Goal: Check status

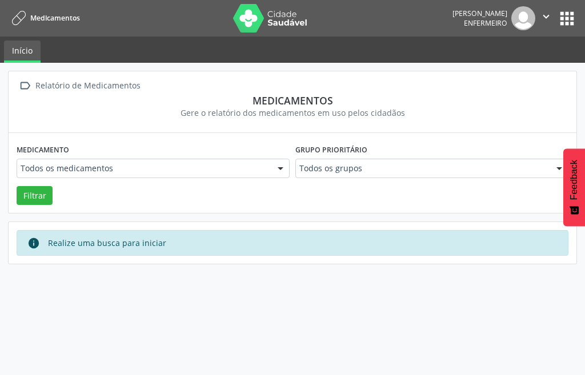
click at [281, 168] on div at bounding box center [280, 168] width 17 height 19
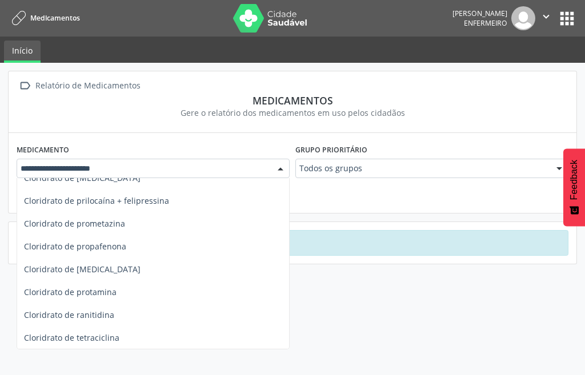
scroll to position [1657, 0]
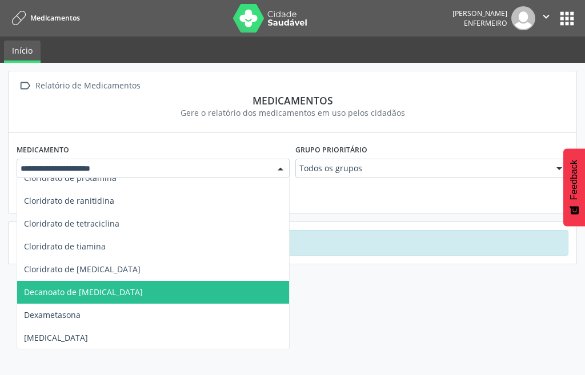
click at [79, 290] on span "Decanoato de haloperidol" at bounding box center [83, 292] width 119 height 11
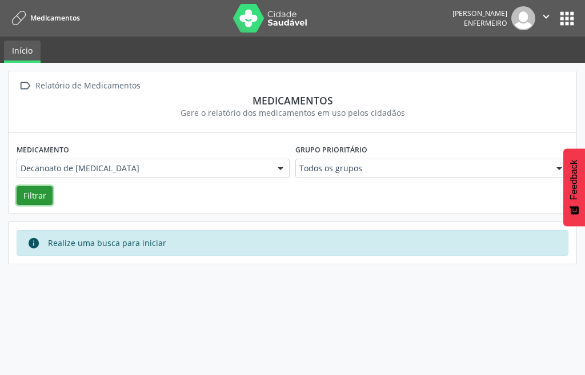
click at [39, 202] on button "Filtrar" at bounding box center [35, 195] width 36 height 19
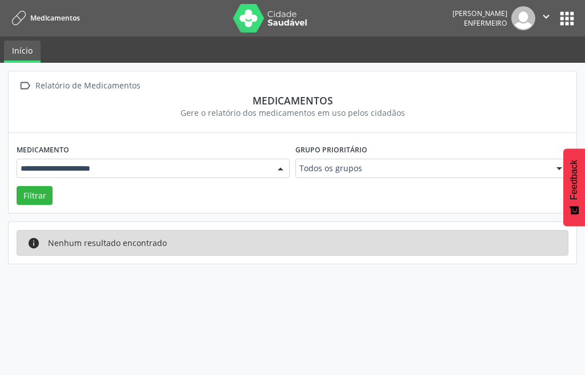
click at [282, 169] on div at bounding box center [280, 168] width 17 height 19
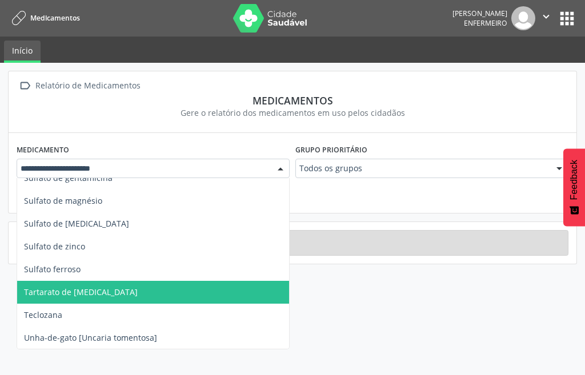
scroll to position [3942, 0]
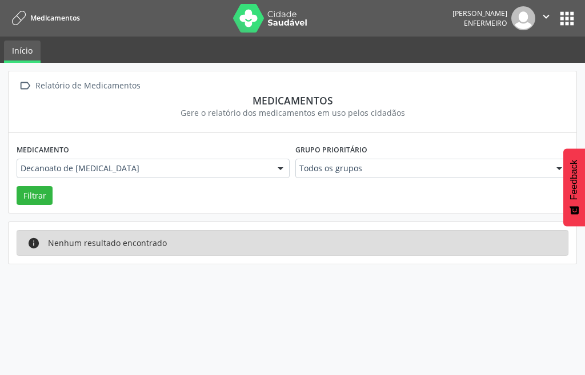
click at [281, 173] on div at bounding box center [280, 168] width 17 height 19
click at [281, 174] on div at bounding box center [280, 168] width 17 height 19
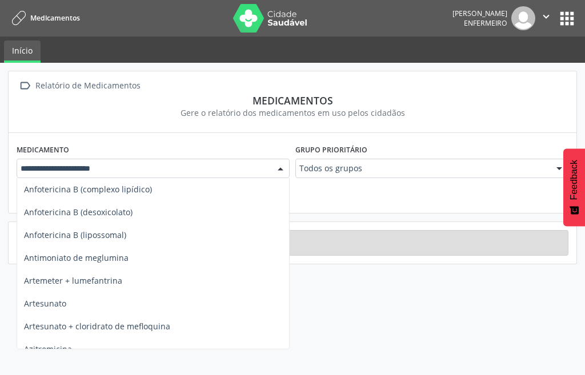
scroll to position [4228, 0]
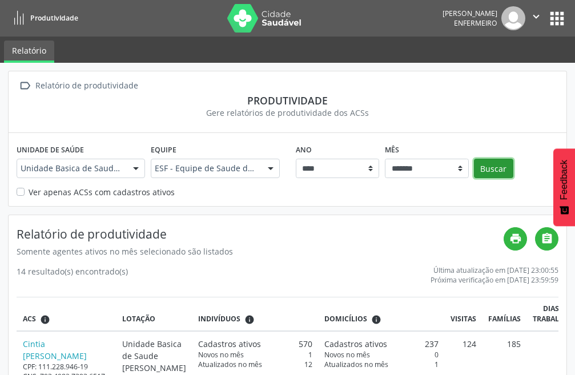
click at [475, 175] on button "Buscar" at bounding box center [493, 168] width 39 height 19
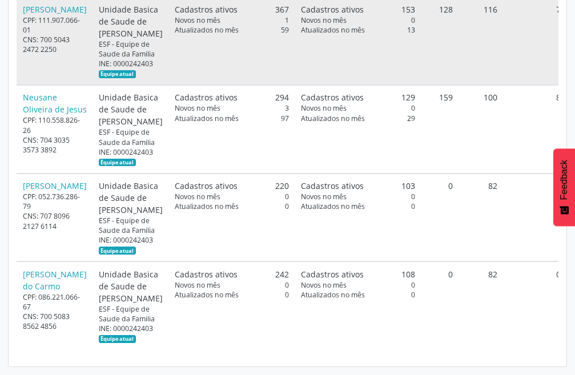
scroll to position [654, 0]
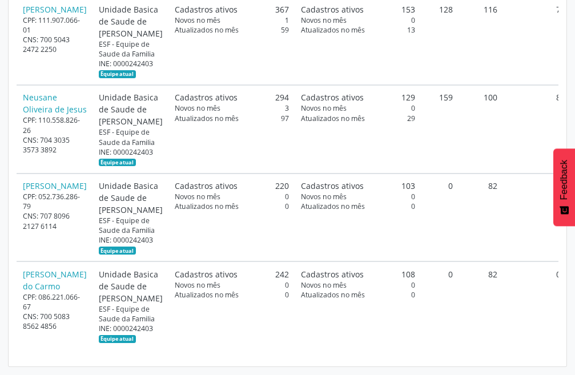
click at [178, 358] on div "Relatório de produtividade Somente agentes ativos no mês selecionado são listad…" at bounding box center [288, 36] width 558 height 662
